Goal: Go to known website: Access a specific website the user already knows

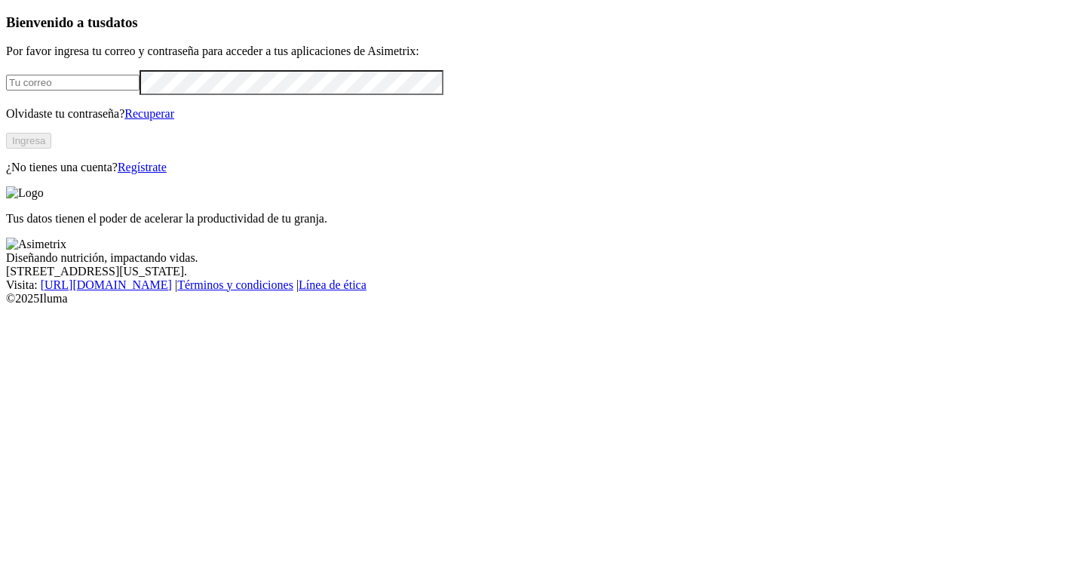
type input "[PERSON_NAME][EMAIL_ADDRESS][DOMAIN_NAME]"
click at [51, 149] on button "Ingresa" at bounding box center [28, 141] width 45 height 16
